Goal: Use online tool/utility: Use online tool/utility

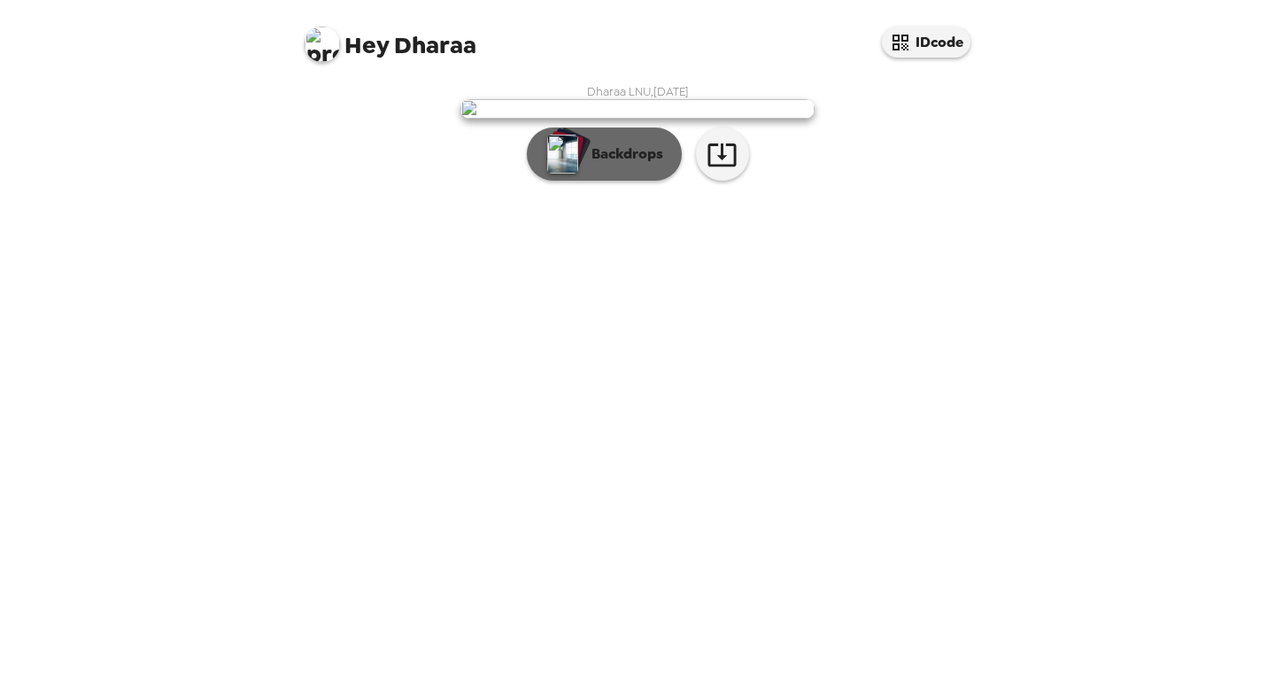
click at [616, 165] on p "Backdrops" at bounding box center [623, 153] width 81 height 21
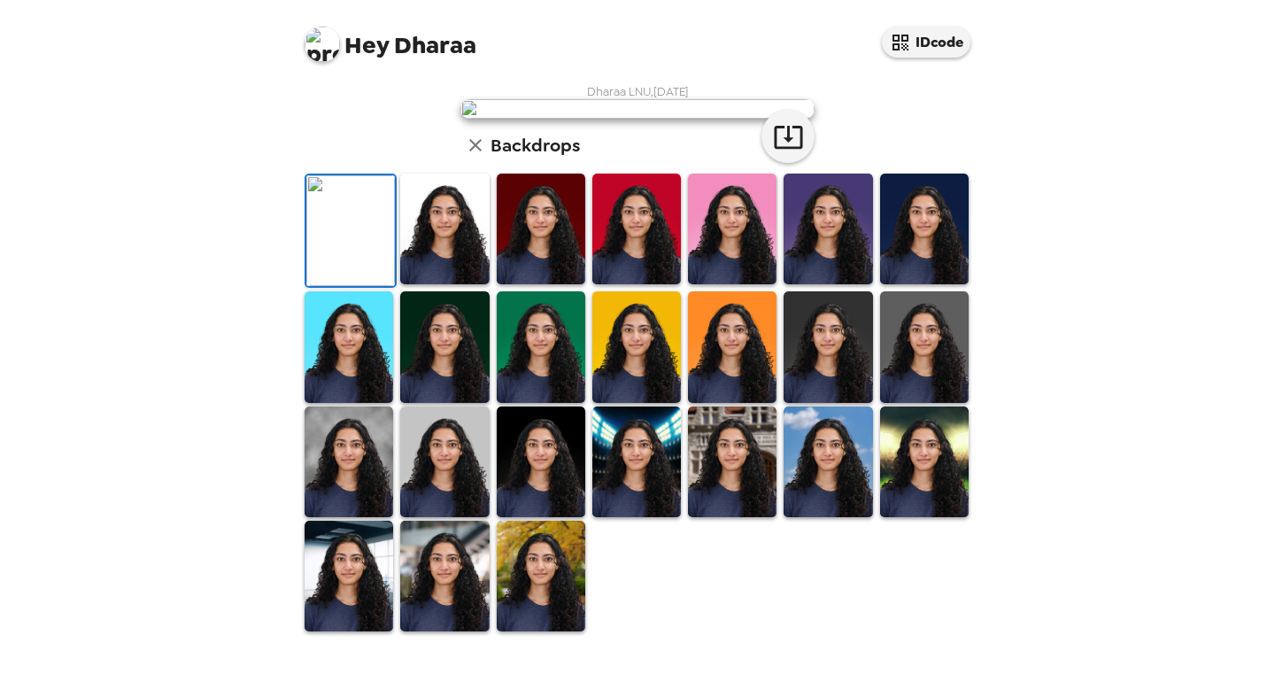
scroll to position [365, 0]
click at [447, 504] on img at bounding box center [444, 461] width 89 height 111
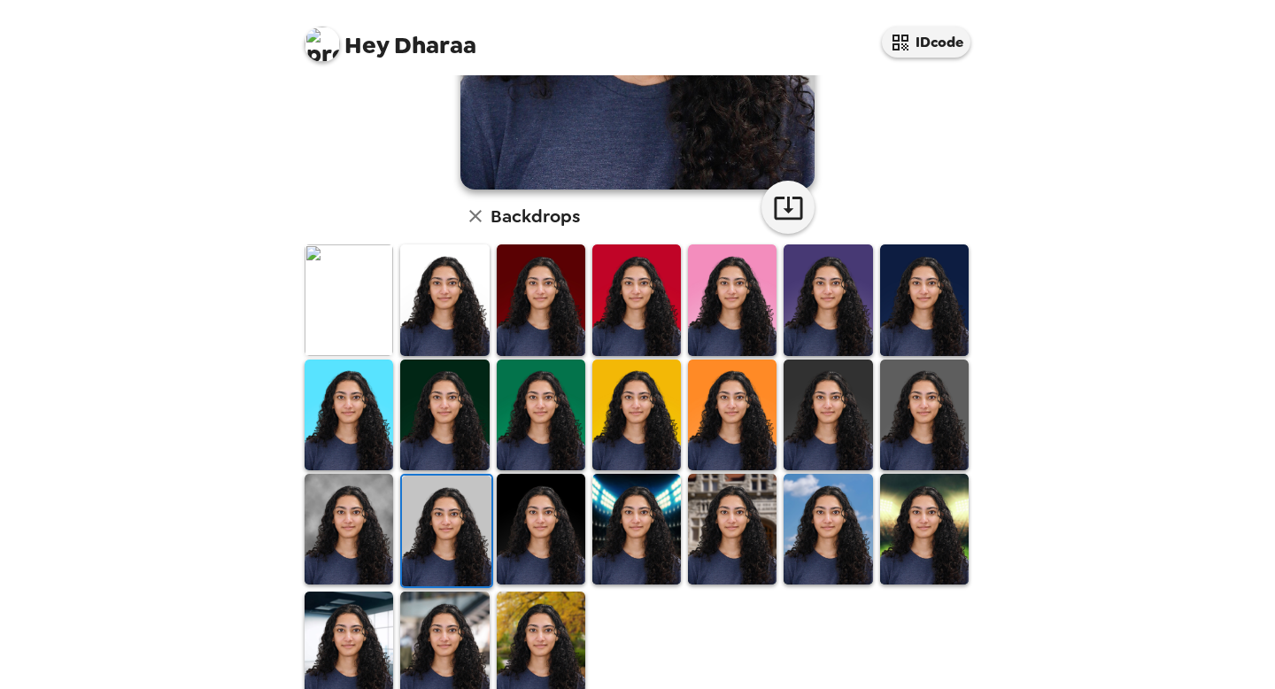
scroll to position [0, 0]
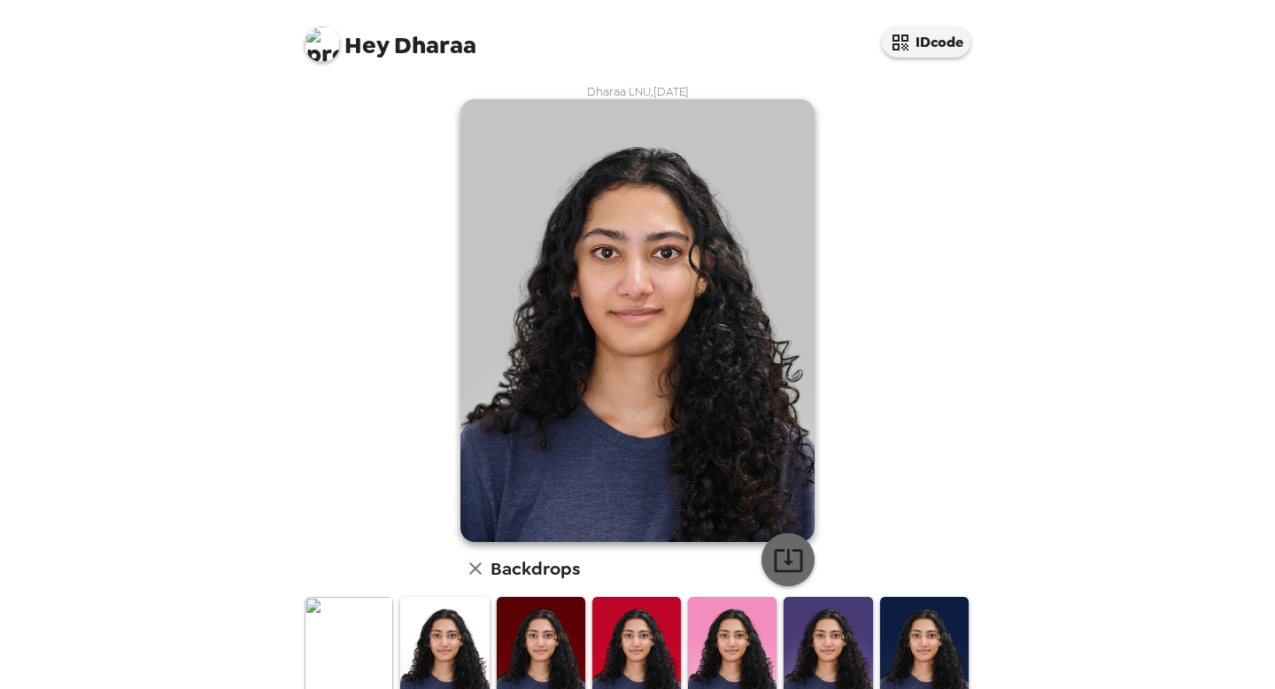
click at [788, 561] on icon "button" at bounding box center [788, 560] width 28 height 23
